Goal: Information Seeking & Learning: Learn about a topic

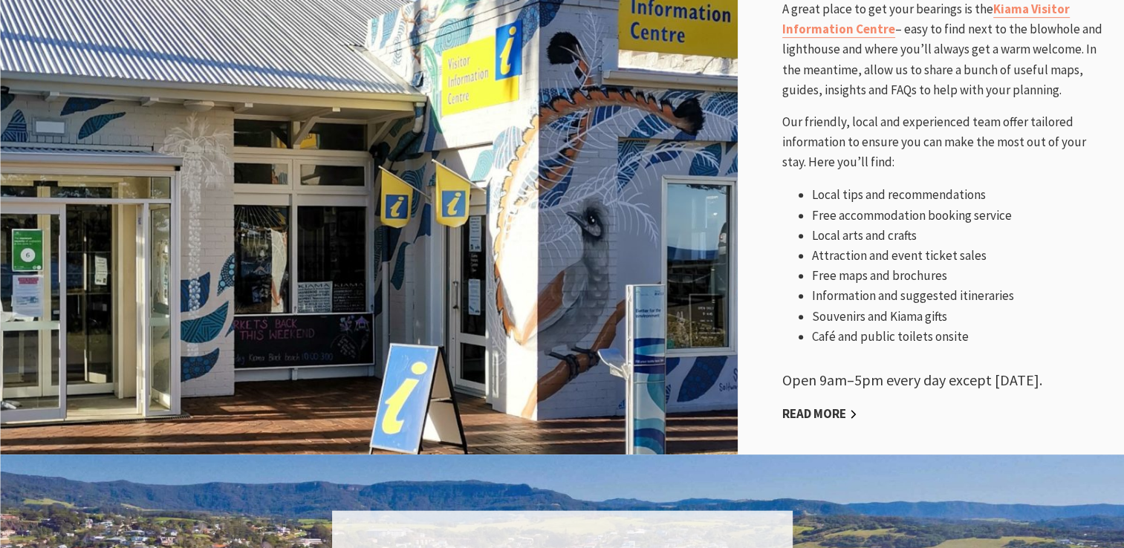
scroll to position [743, 0]
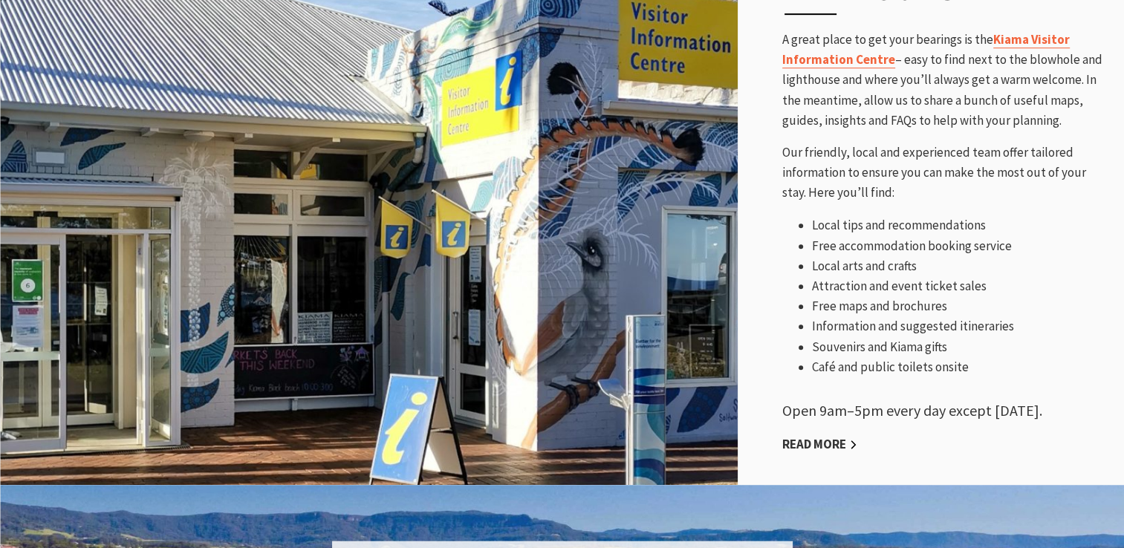
click at [1024, 39] on link "Kiama Visitor Information Centre" at bounding box center [925, 49] width 287 height 37
click at [1022, 39] on link "Kiama Visitor Information Centre" at bounding box center [925, 49] width 287 height 37
click at [1022, 34] on link "Kiama Visitor Information Centre" at bounding box center [925, 49] width 287 height 37
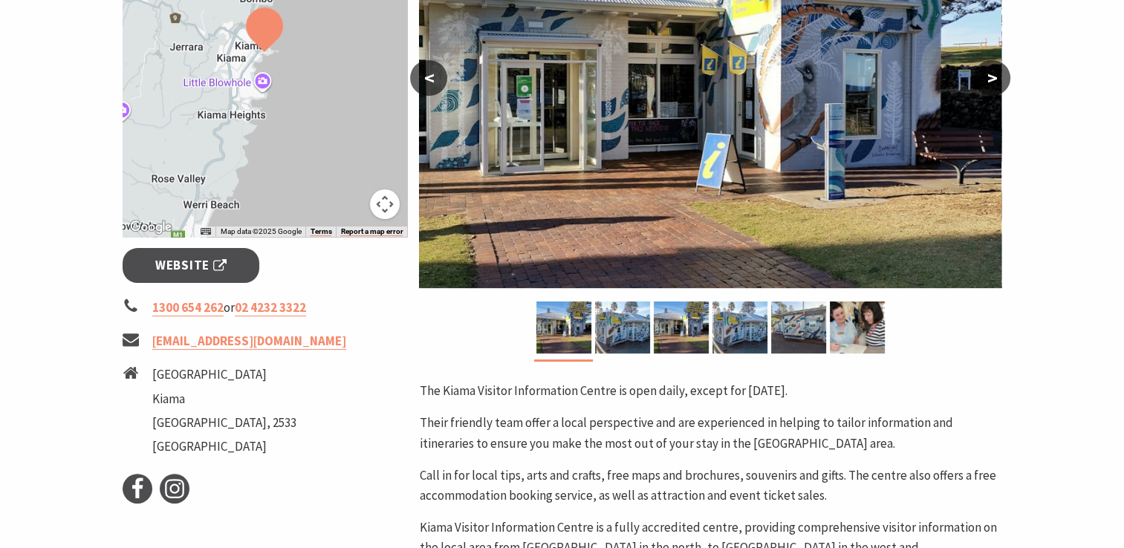
scroll to position [371, 0]
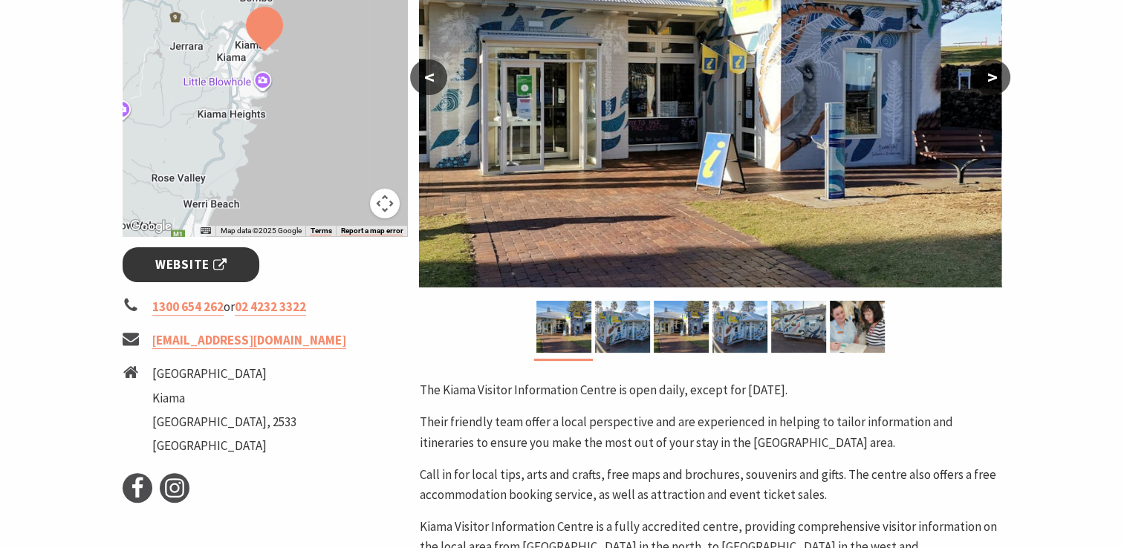
click at [203, 264] on span "Website" at bounding box center [190, 265] width 71 height 20
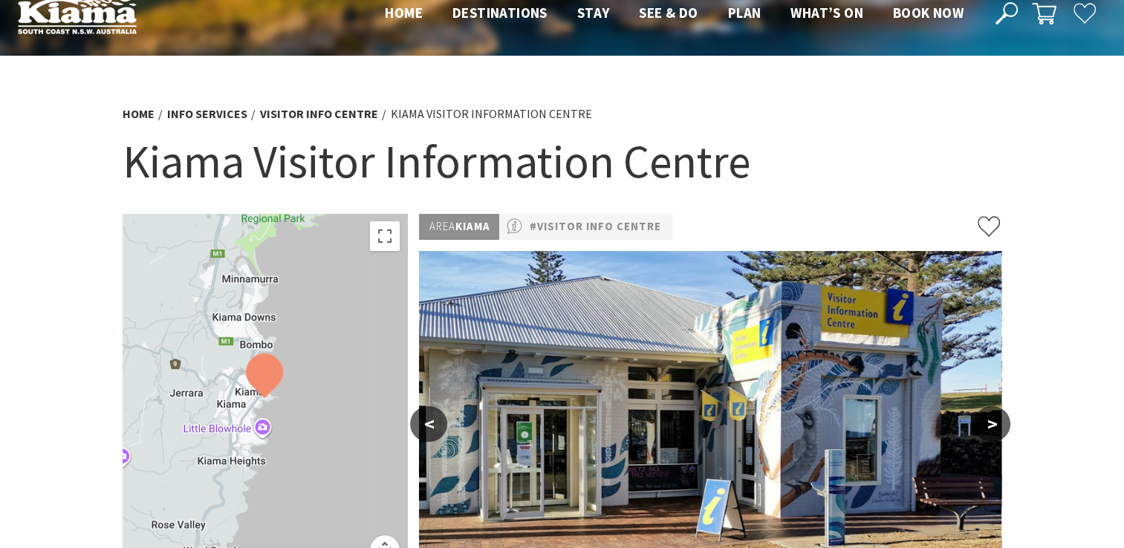
scroll to position [0, 0]
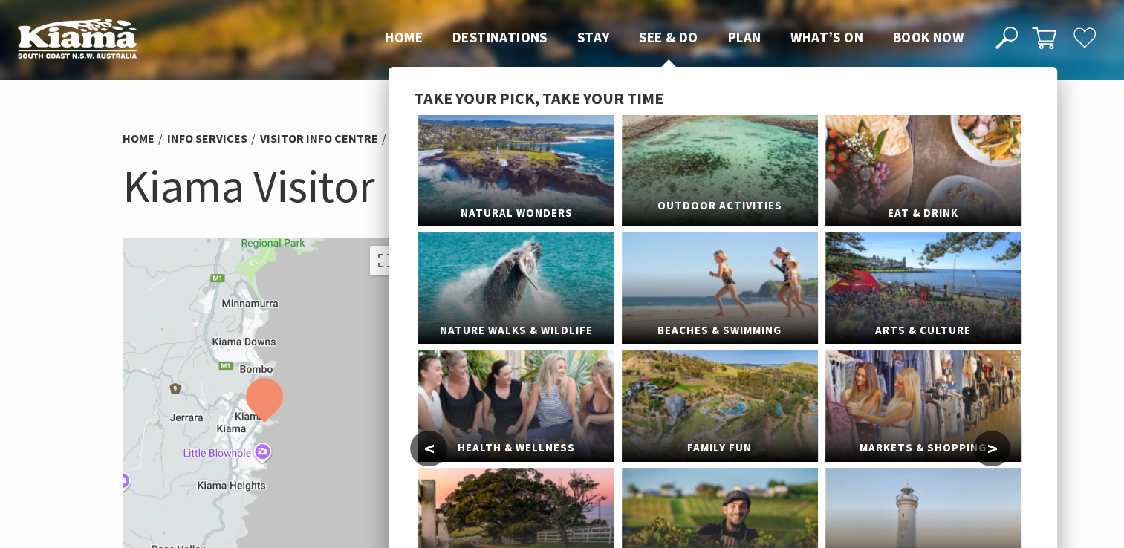
click at [708, 162] on link "Outdoor Activities" at bounding box center [720, 170] width 196 height 111
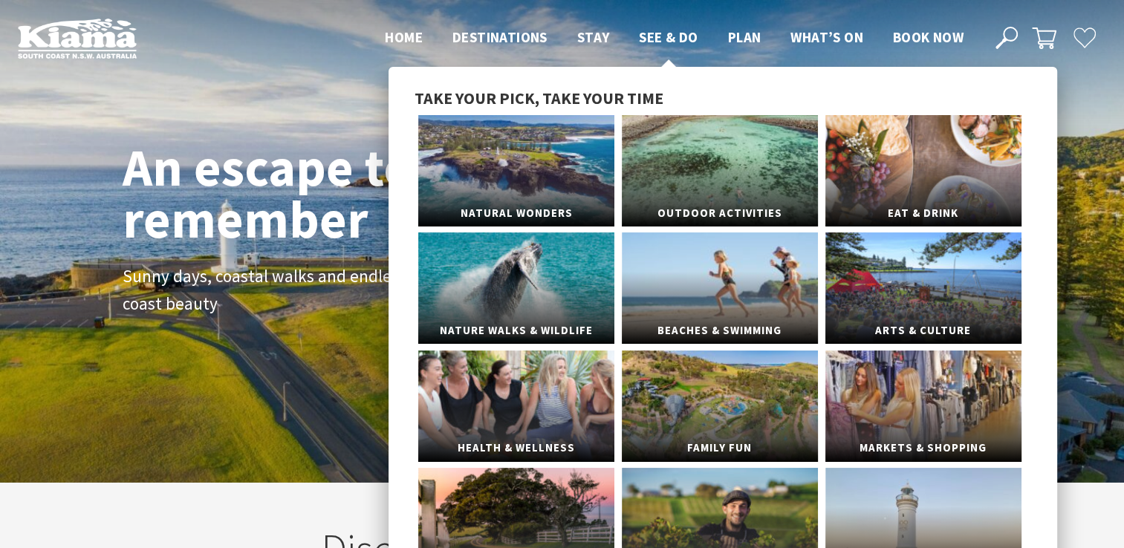
scroll to position [241, 1135]
click at [529, 180] on link "Natural Wonders" at bounding box center [516, 170] width 196 height 111
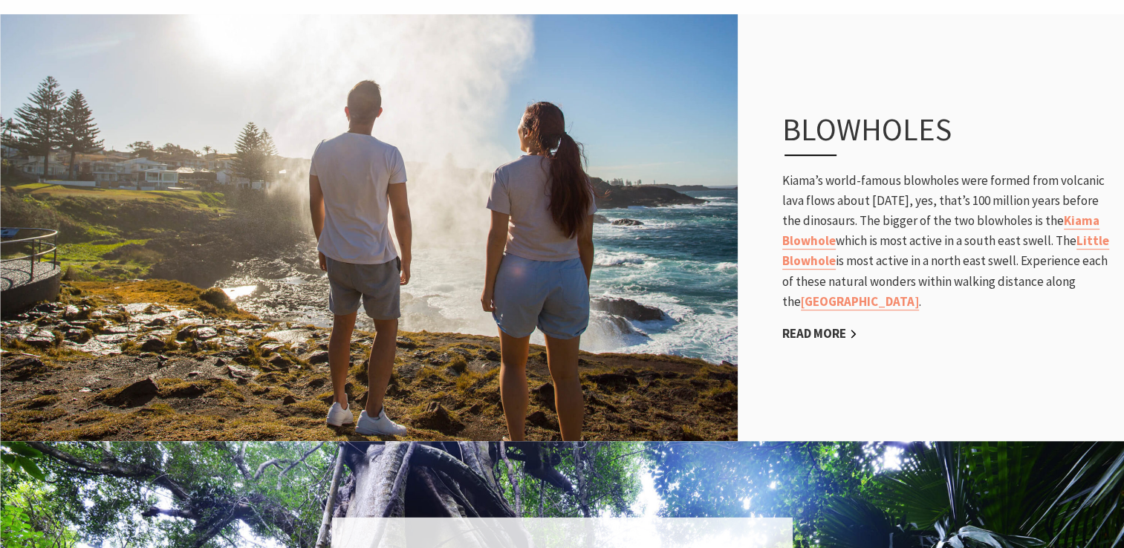
scroll to position [817, 0]
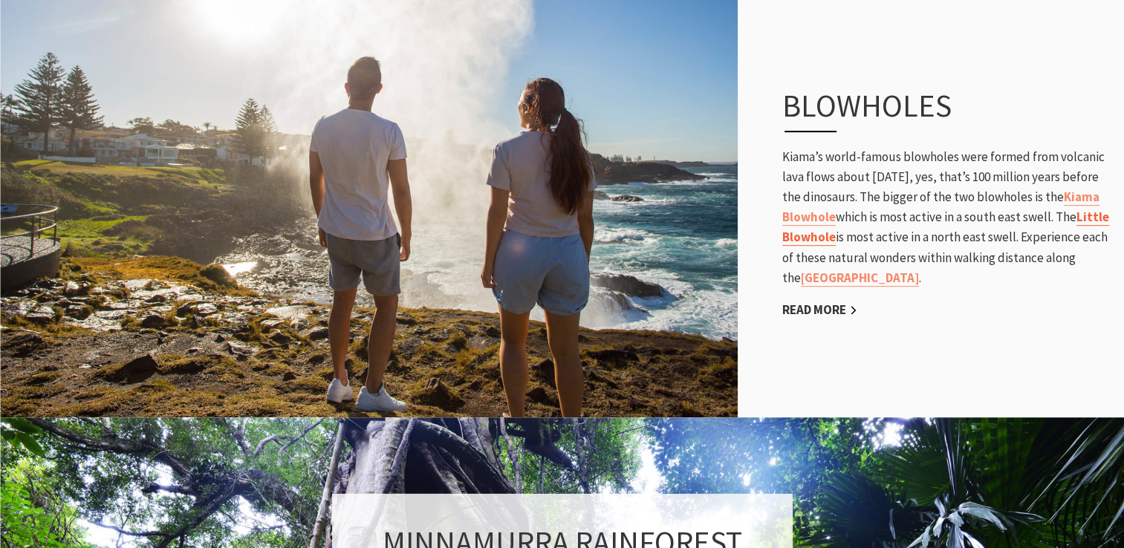
click at [880, 237] on link "Little Blowhole" at bounding box center [945, 227] width 327 height 37
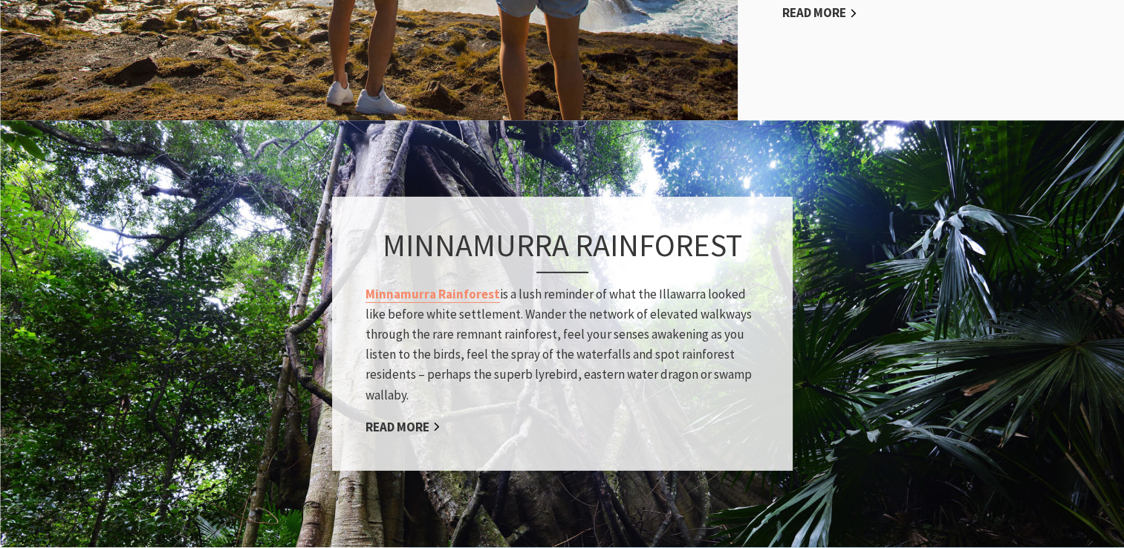
scroll to position [1188, 0]
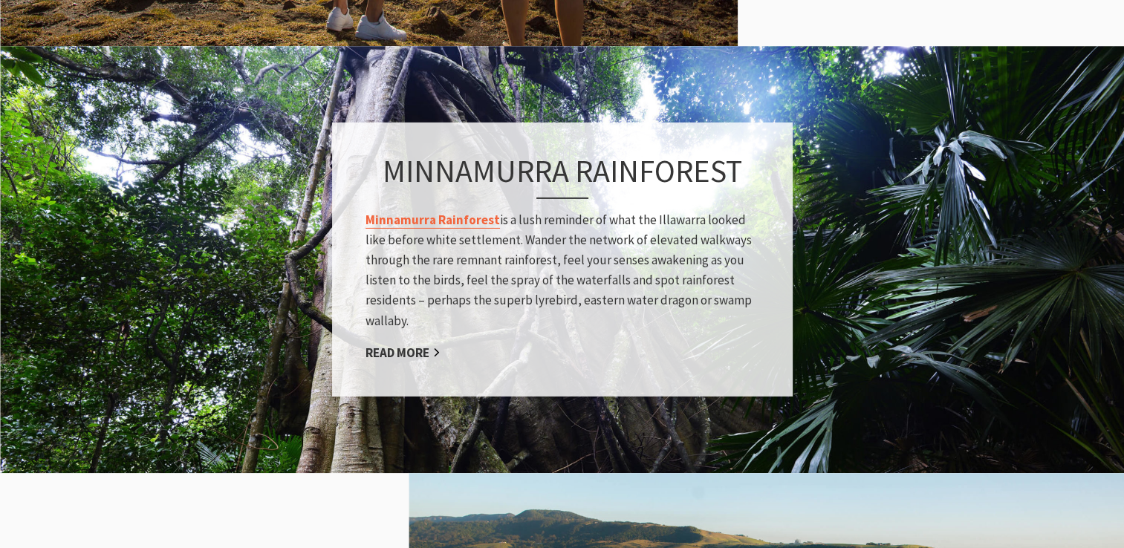
click at [426, 218] on link "Minnamurra Rainforest" at bounding box center [432, 219] width 134 height 17
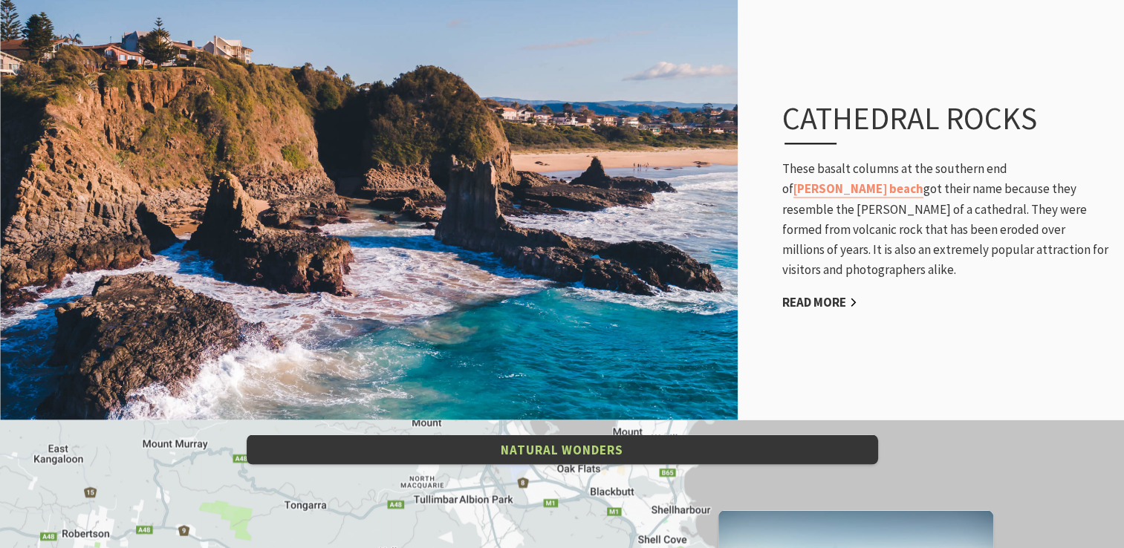
scroll to position [2525, 0]
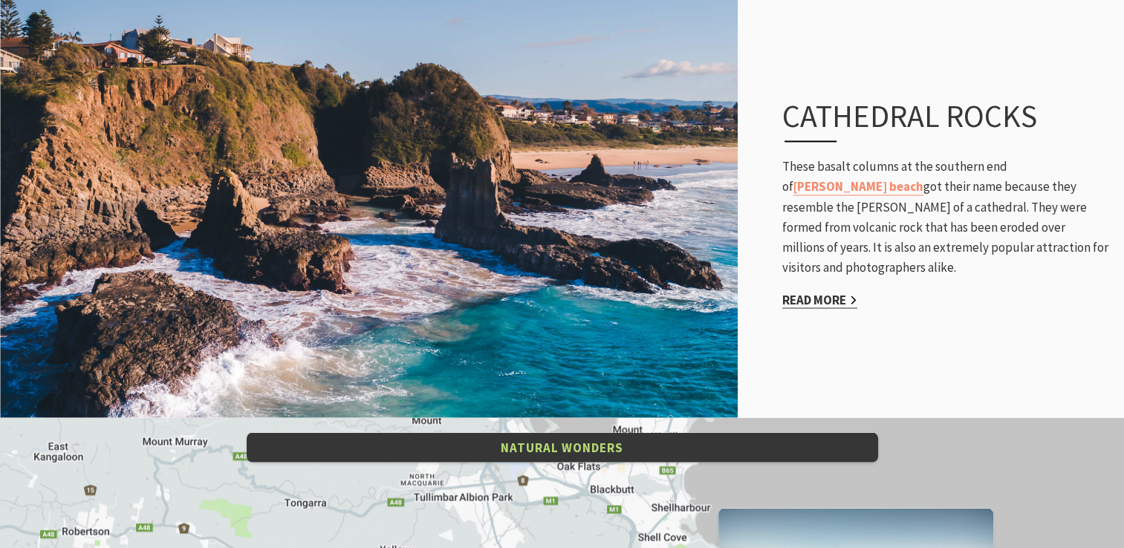
click at [823, 291] on link "Read More" at bounding box center [819, 299] width 75 height 17
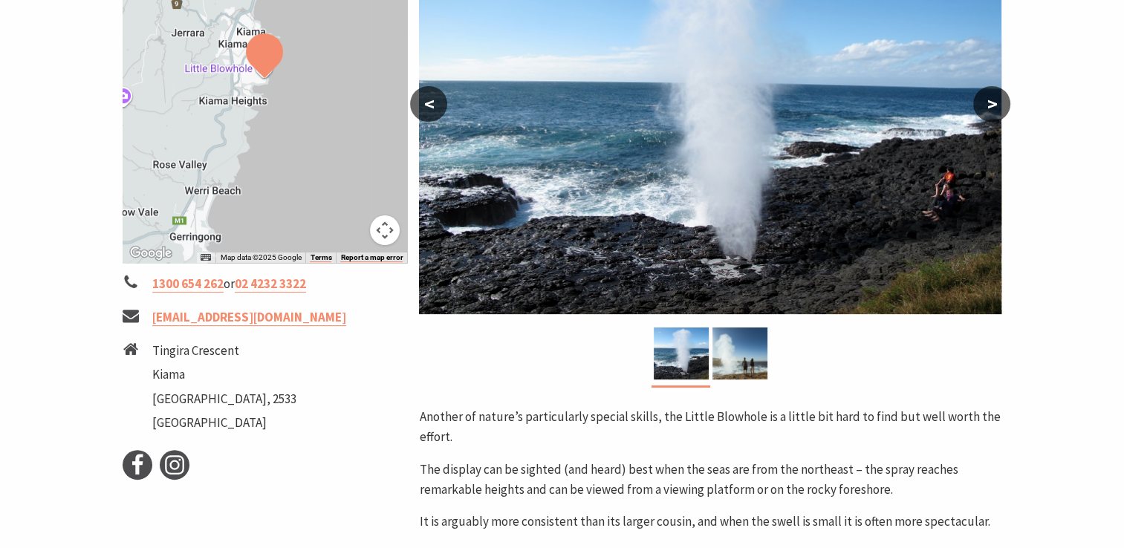
scroll to position [371, 0]
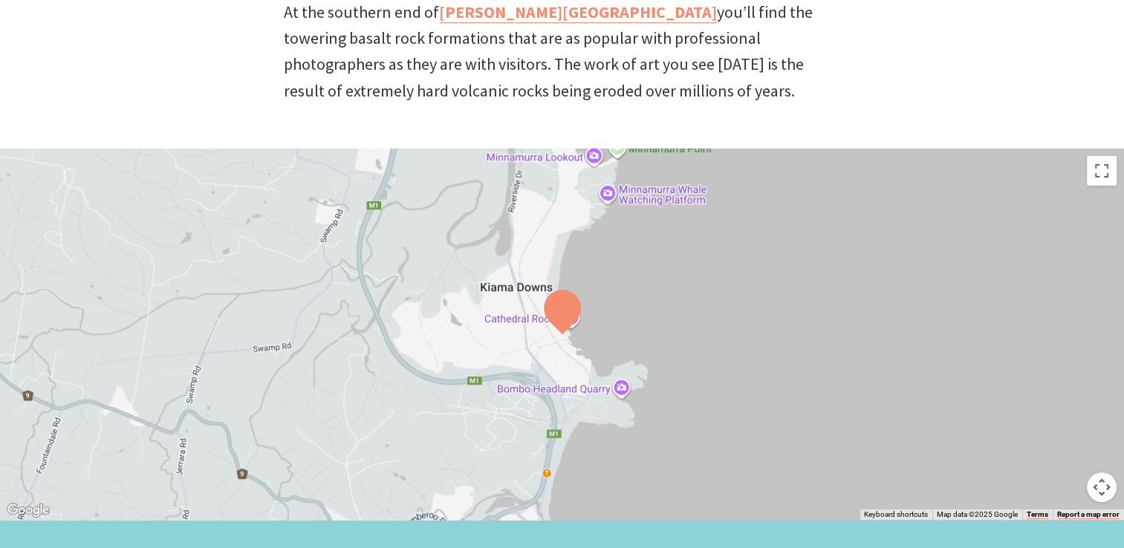
scroll to position [520, 0]
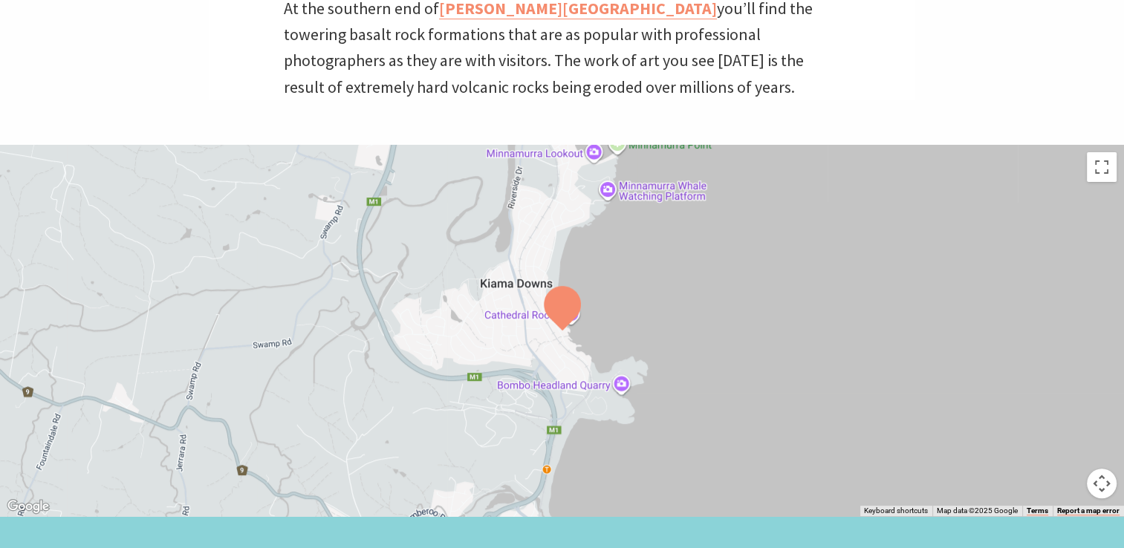
click at [651, 304] on div at bounding box center [562, 330] width 1124 height 371
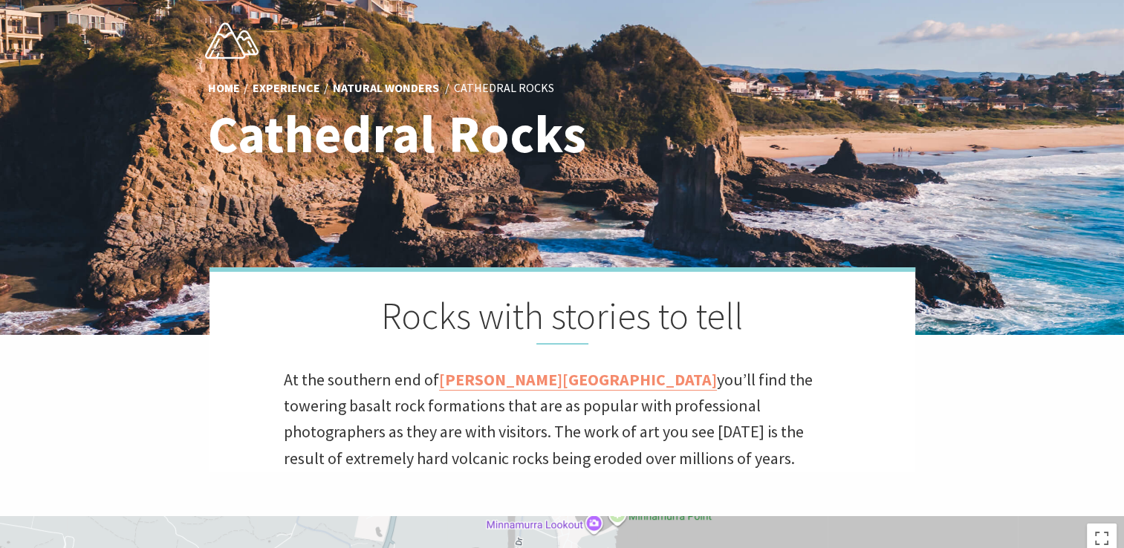
scroll to position [223, 0]
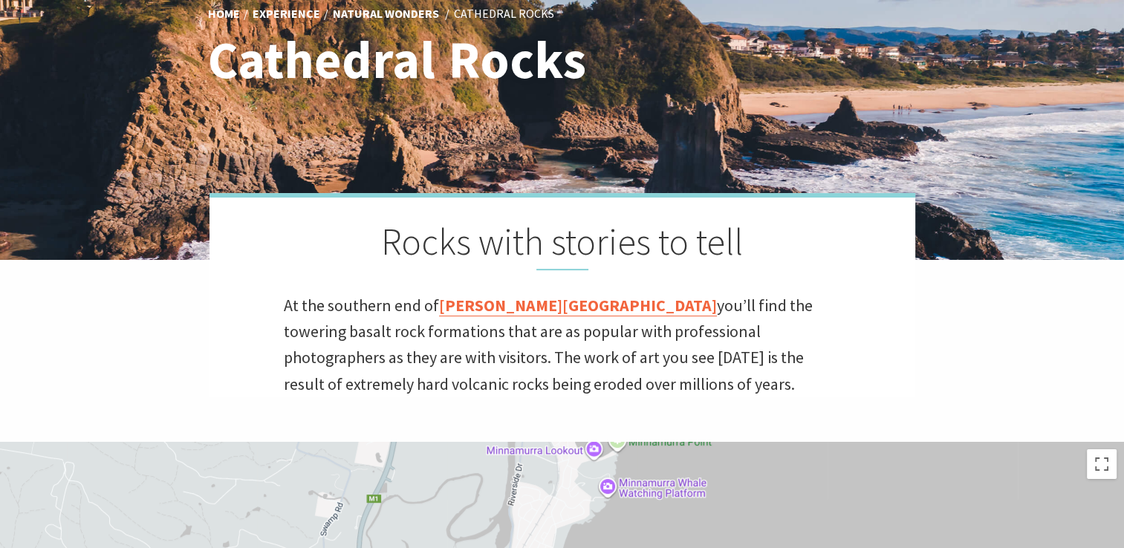
click at [492, 307] on link "Jones Beach" at bounding box center [578, 306] width 278 height 22
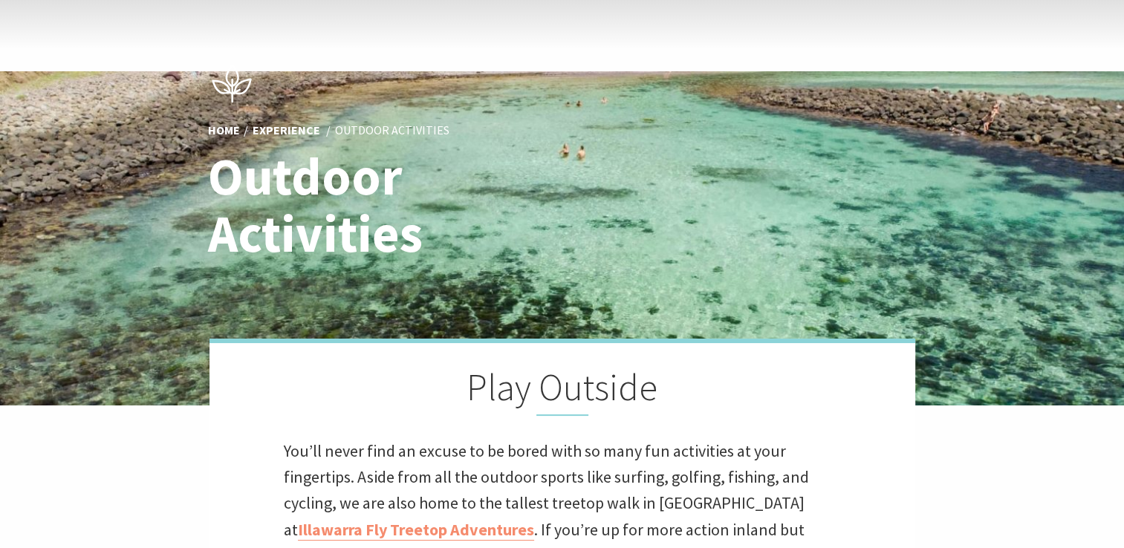
scroll to position [297, 0]
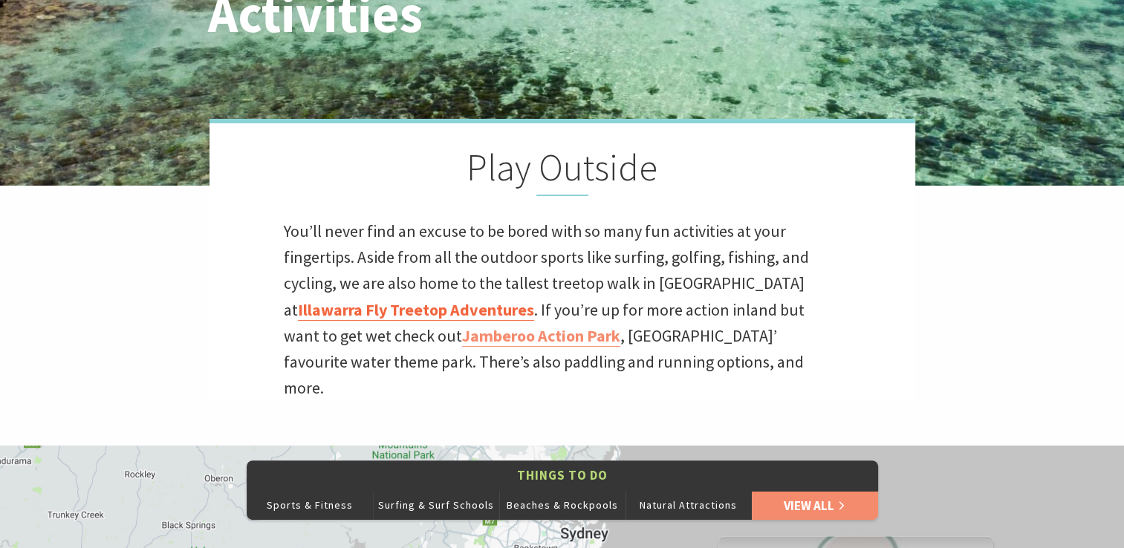
click at [423, 313] on link "Illawarra Fly Treetop Adventures" at bounding box center [416, 310] width 236 height 22
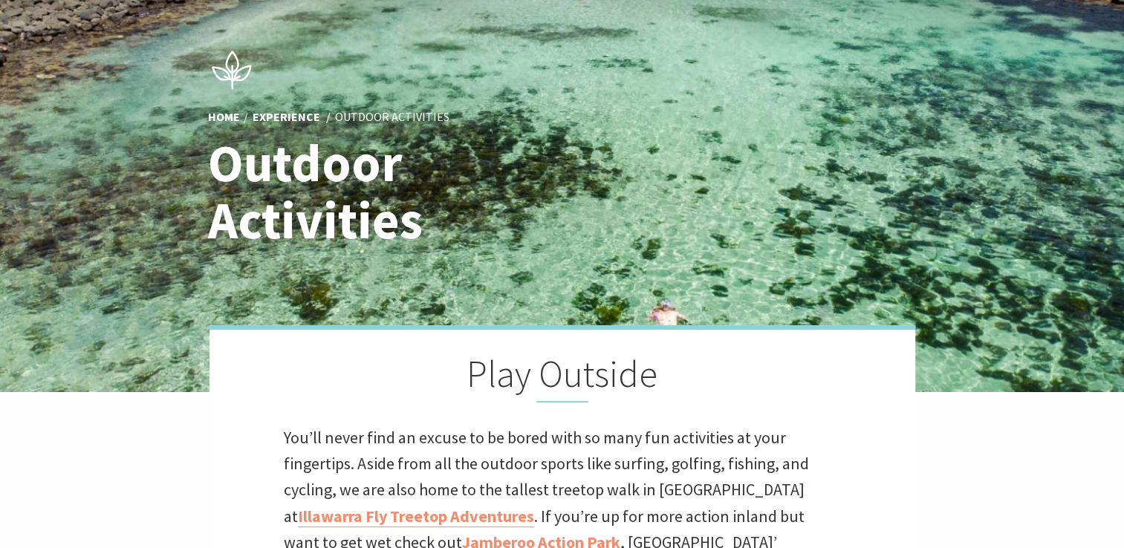
scroll to position [0, 0]
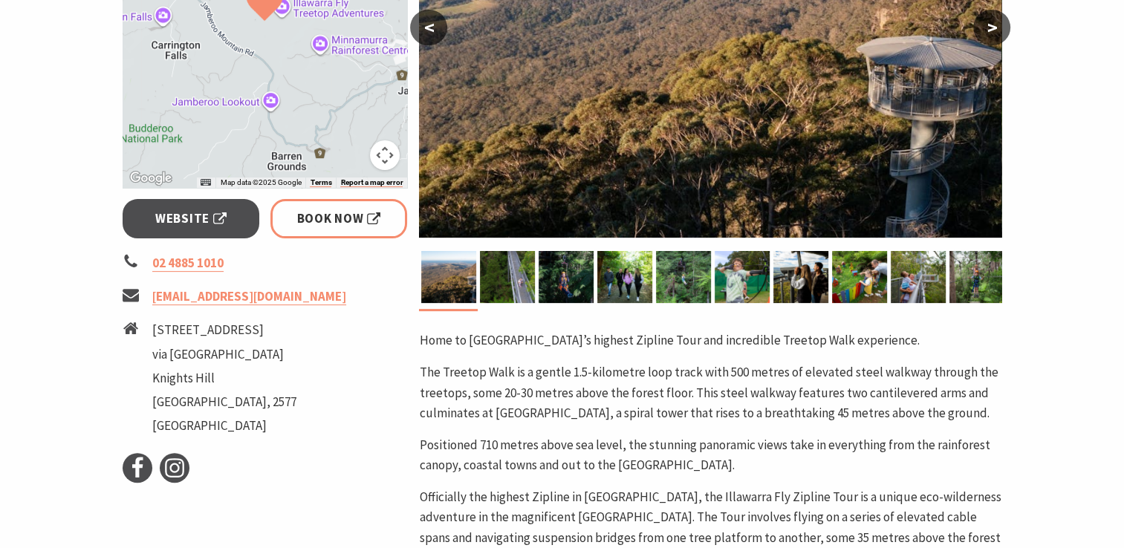
scroll to position [446, 0]
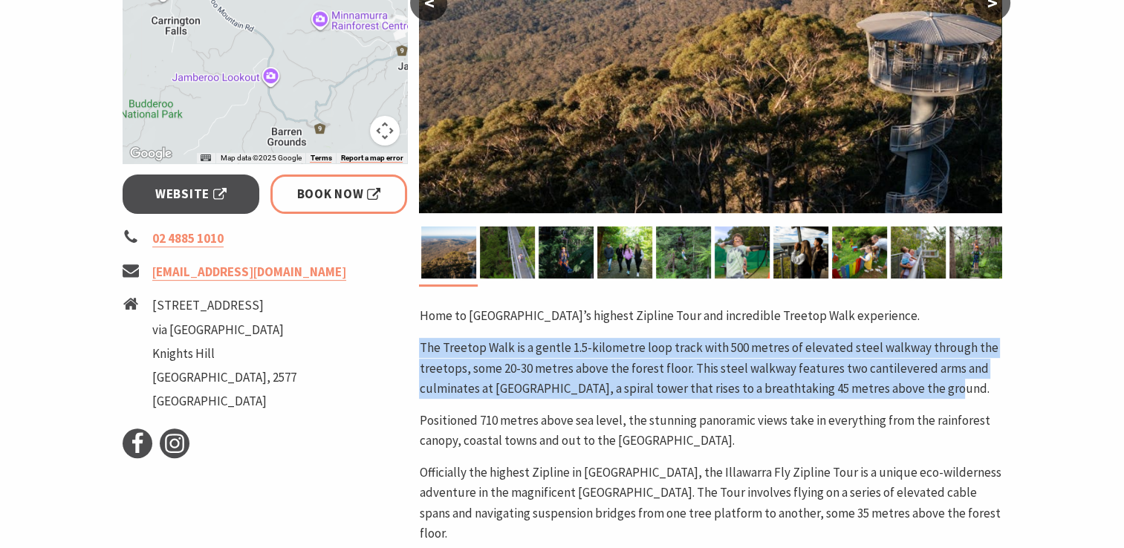
drag, startPoint x: 421, startPoint y: 345, endPoint x: 954, endPoint y: 386, distance: 534.0
click at [954, 386] on p "The Treetop Walk is a gentle 1.5-kilometre loop track with 500 metres of elevat…" at bounding box center [710, 368] width 582 height 61
drag, startPoint x: 954, startPoint y: 386, endPoint x: 909, endPoint y: 375, distance: 45.9
copy p "The Treetop Walk is a gentle 1.5-kilometre loop track with 500 metres of elevat…"
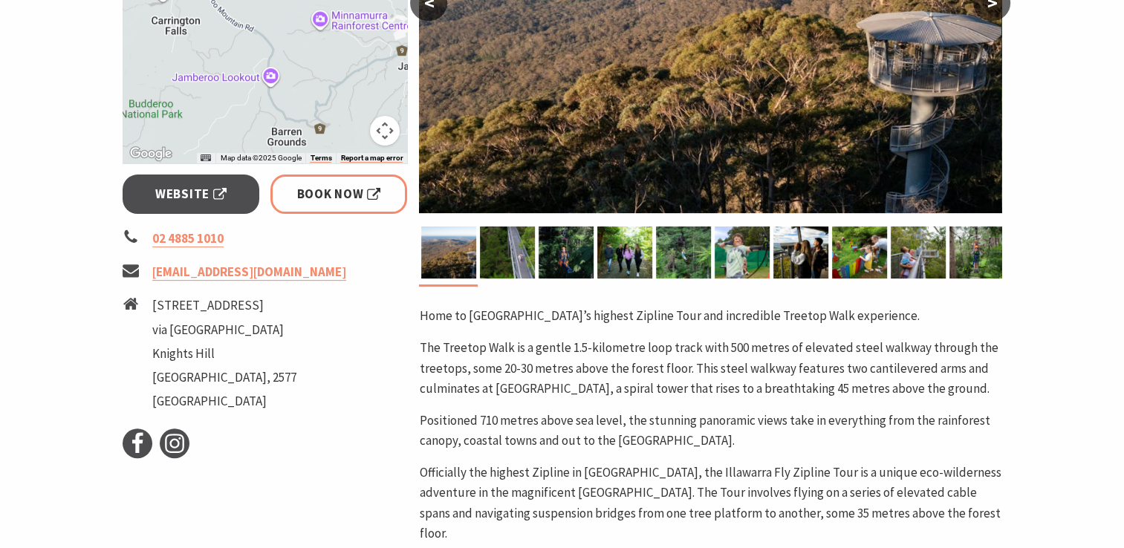
click at [1004, 305] on div "Area Jamberoo #Attractions #Family Fun #Featured #Nature Walks < > Home to Aust…" at bounding box center [710, 362] width 594 height 1139
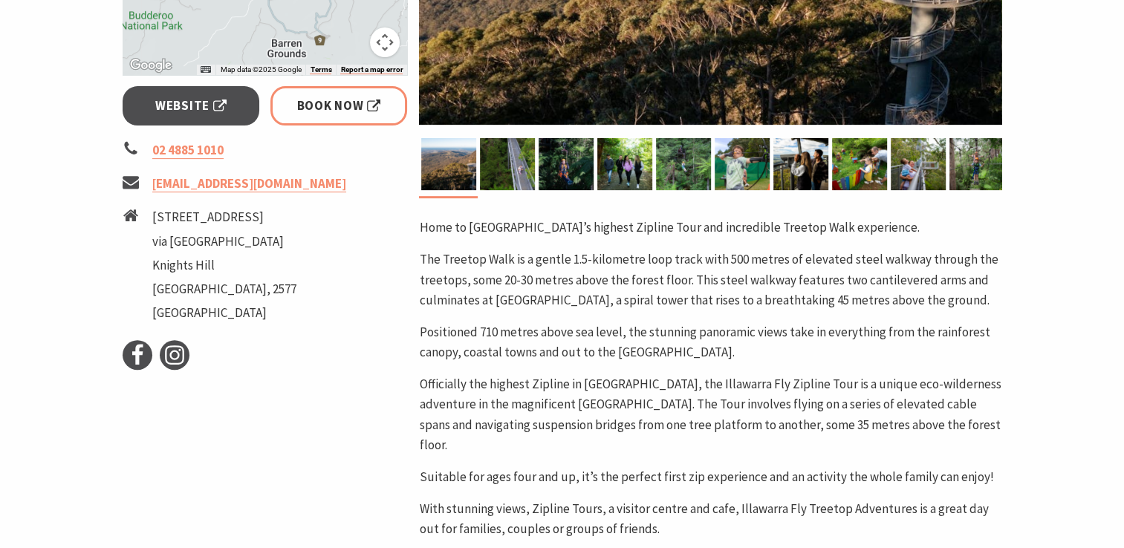
scroll to position [520, 0]
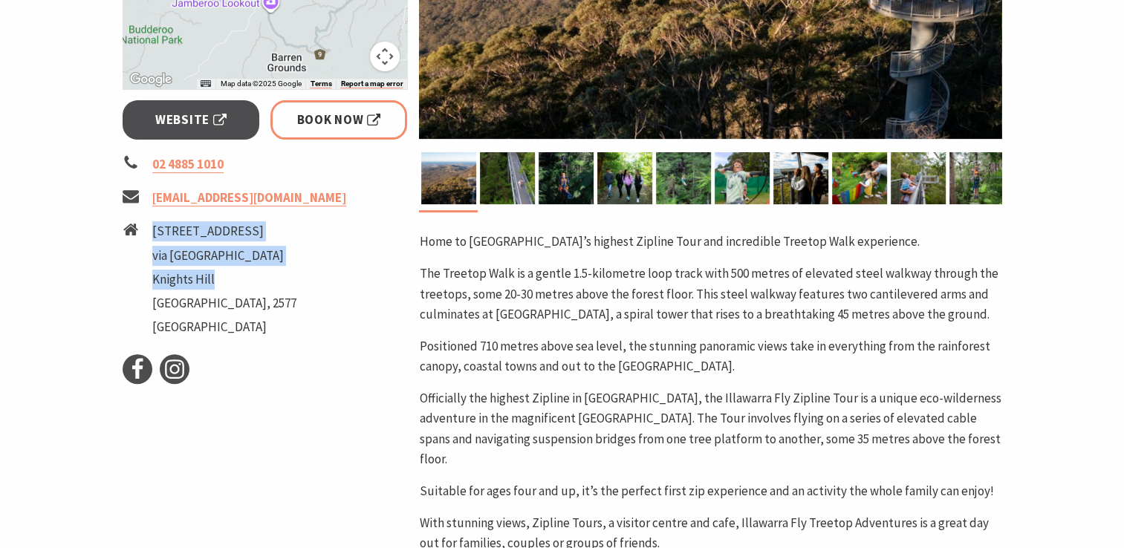
drag, startPoint x: 151, startPoint y: 226, endPoint x: 273, endPoint y: 269, distance: 128.2
click at [273, 269] on li "182 Knights Hill Road via Jamberoo Mountain Road Knights Hill New South Wales, …" at bounding box center [265, 281] width 285 height 120
drag, startPoint x: 273, startPoint y: 269, endPoint x: 230, endPoint y: 251, distance: 45.9
copy ul "182 Knights Hill Road via Jamberoo Mountain Road Knights Hill"
click at [364, 328] on li "182 Knights Hill Road via Jamberoo Mountain Road Knights Hill New South Wales, …" at bounding box center [265, 281] width 285 height 120
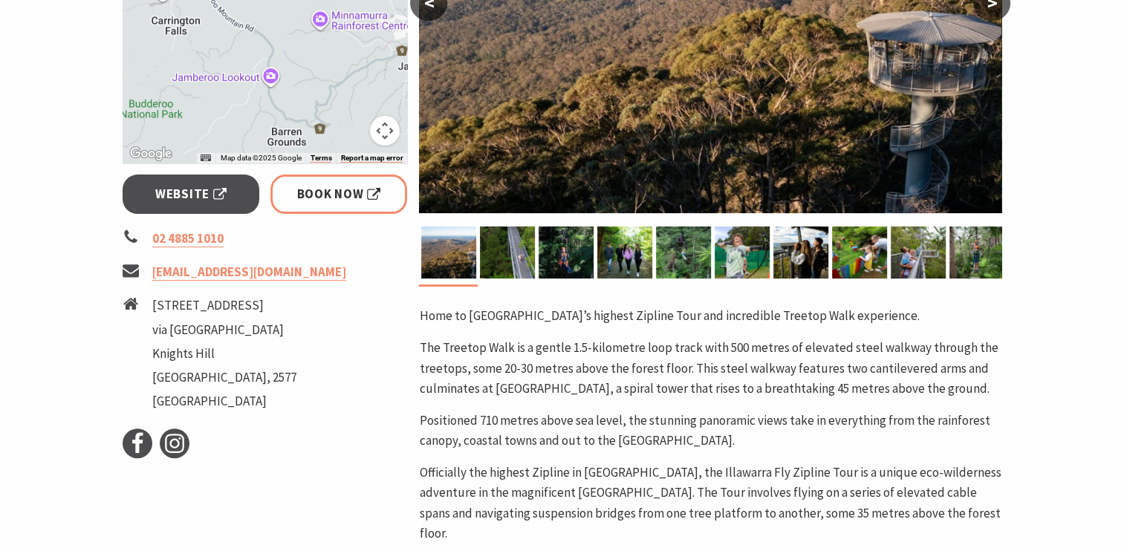
scroll to position [371, 0]
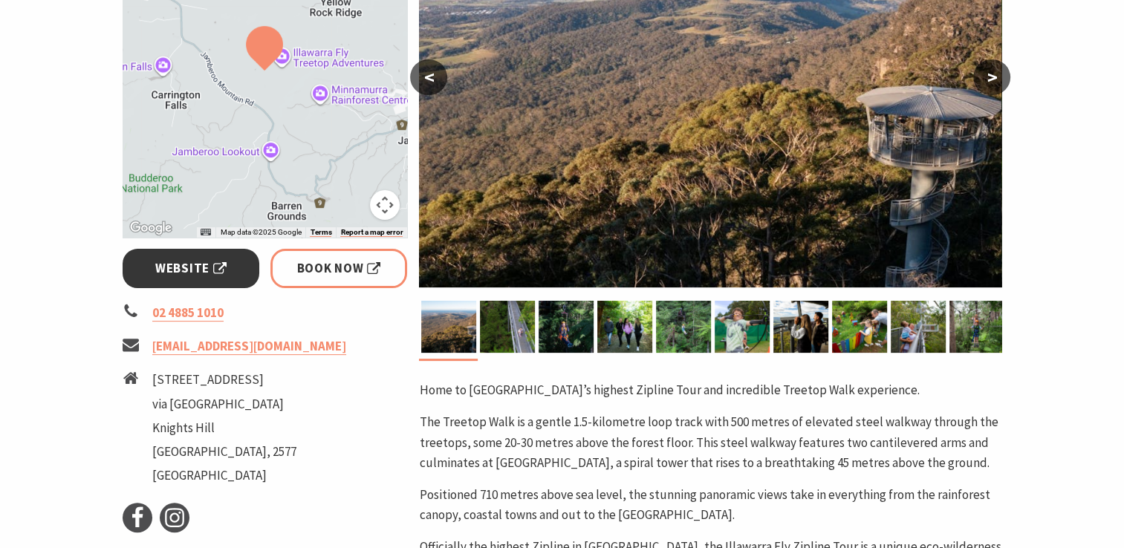
click at [203, 270] on span "Website" at bounding box center [190, 268] width 71 height 20
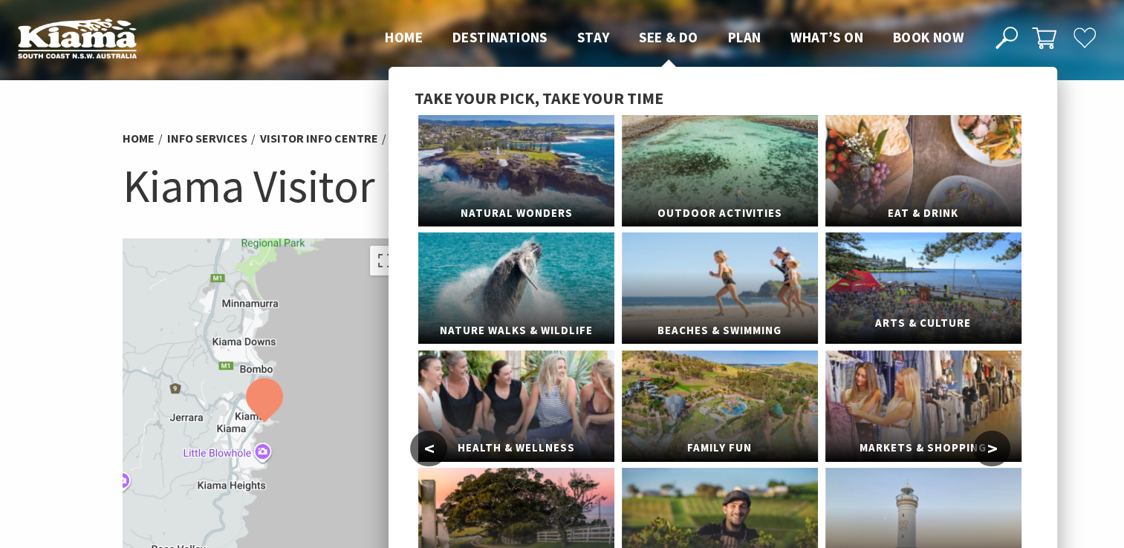
click at [913, 290] on link "Arts & Culture" at bounding box center [923, 287] width 196 height 111
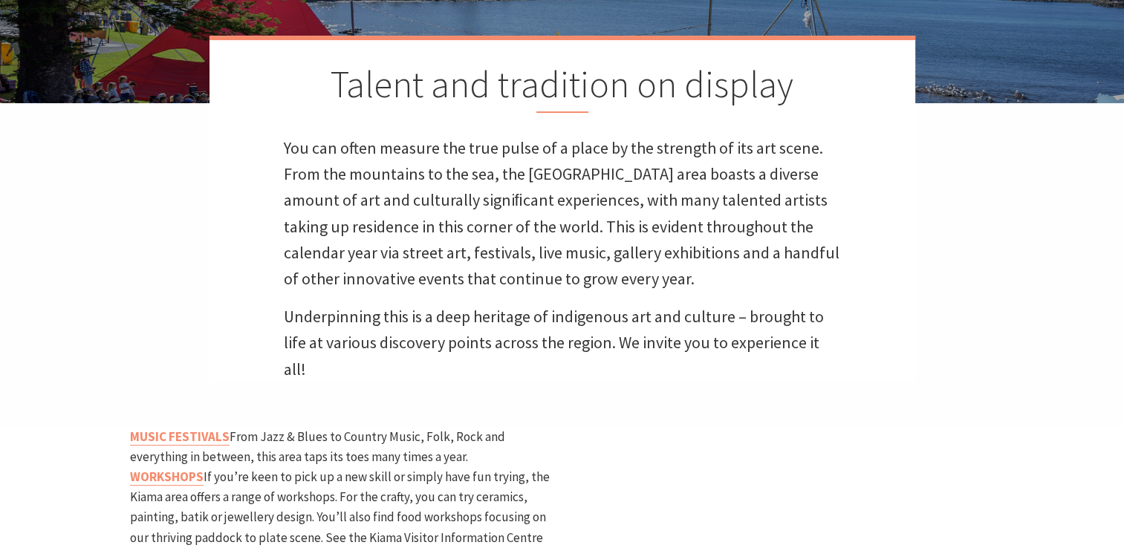
scroll to position [371, 0]
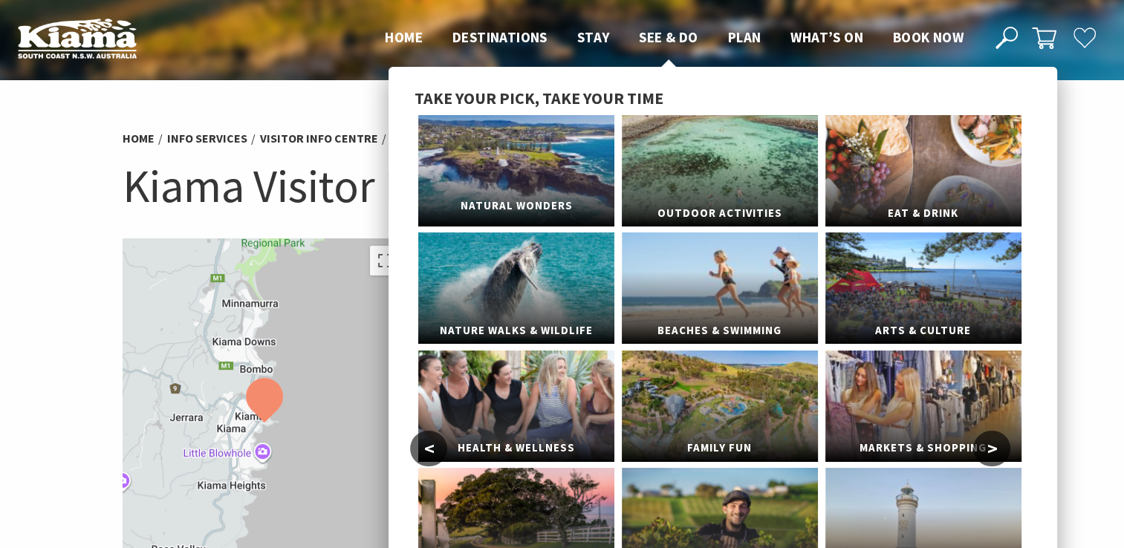
click at [515, 164] on link "Natural Wonders" at bounding box center [516, 170] width 196 height 111
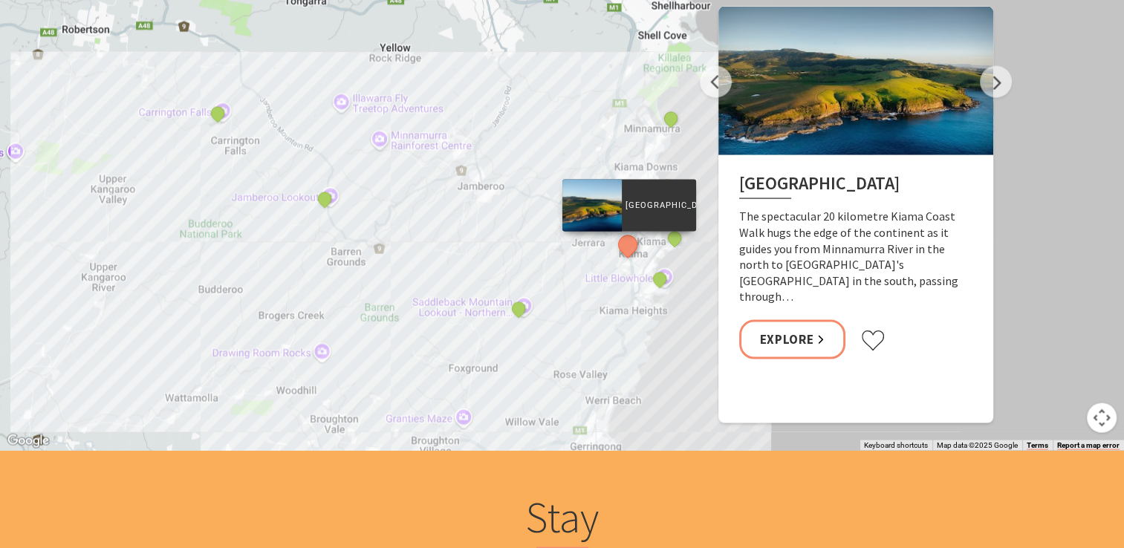
scroll to position [3045, 0]
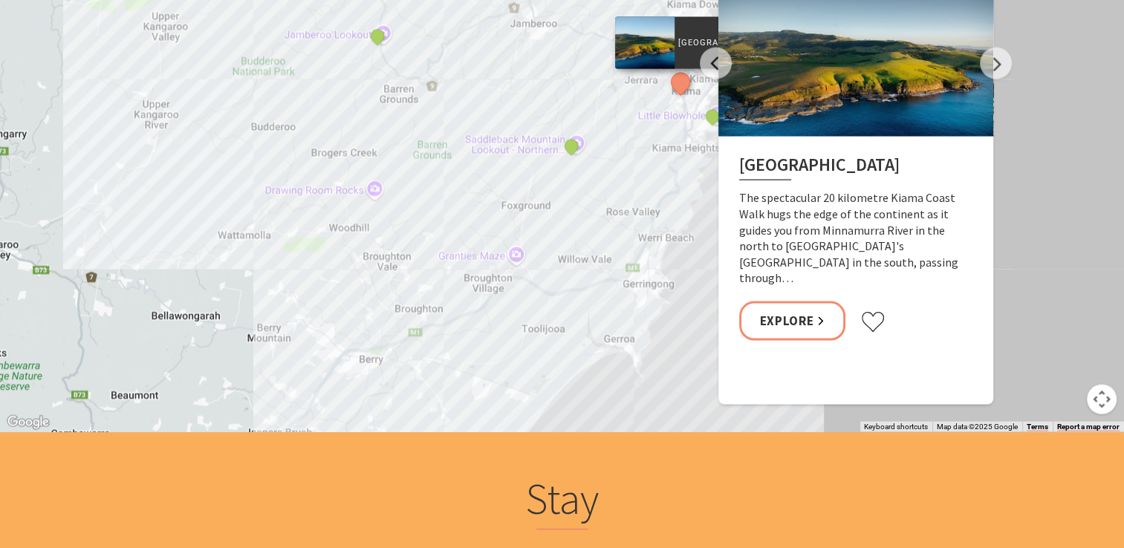
drag, startPoint x: 541, startPoint y: 379, endPoint x: 594, endPoint y: 233, distance: 155.5
click at [594, 233] on div "[GEOGRAPHIC_DATA] [GEOGRAPHIC_DATA], [GEOGRAPHIC_DATA] [GEOGRAPHIC_DATA] lookou…" at bounding box center [562, 165] width 1124 height 535
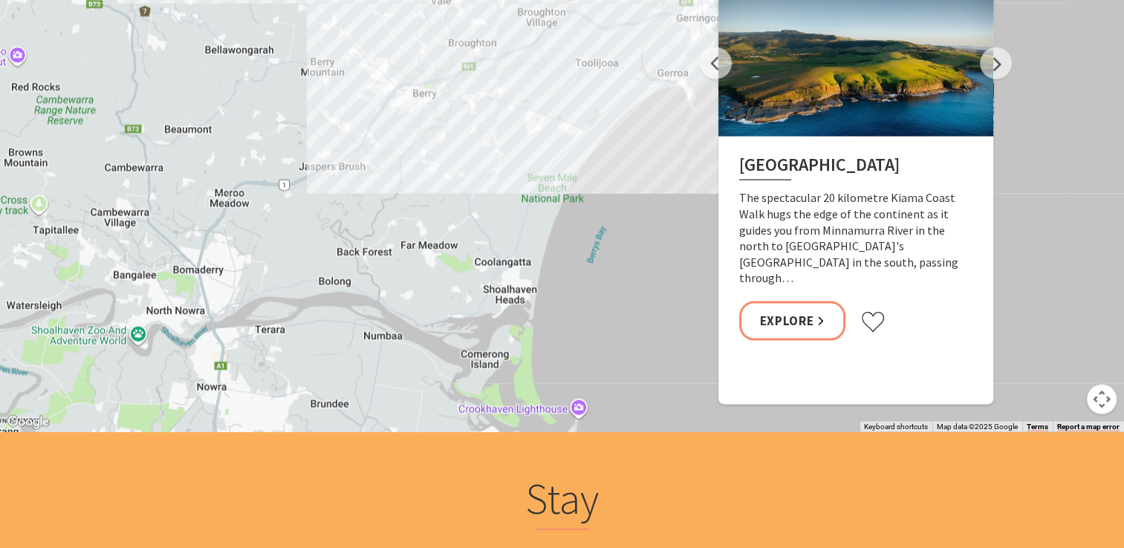
drag, startPoint x: 592, startPoint y: 331, endPoint x: 645, endPoint y: 63, distance: 273.4
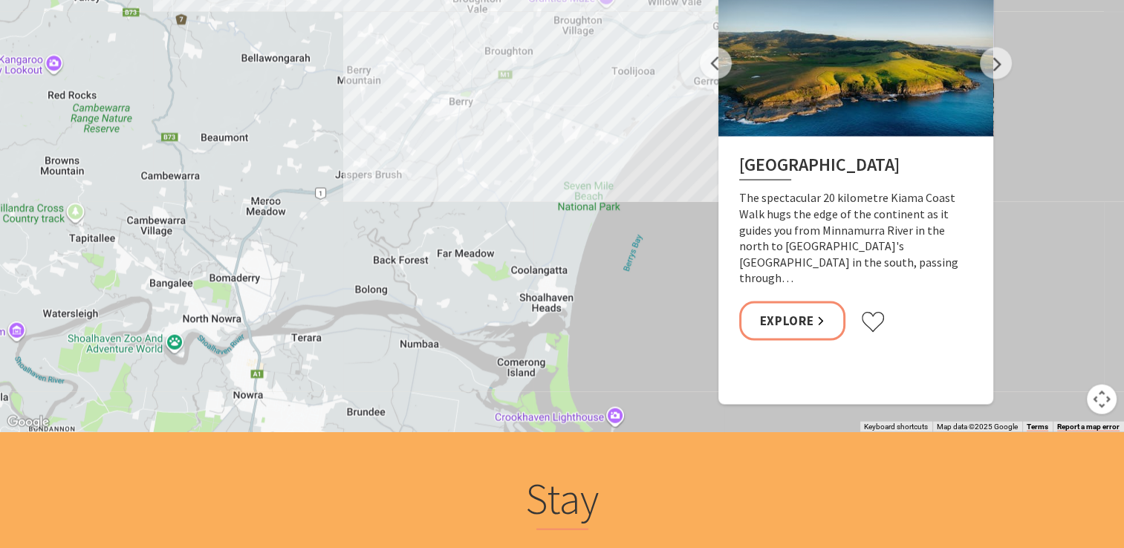
drag, startPoint x: 570, startPoint y: 306, endPoint x: 607, endPoint y: 312, distance: 37.6
